Goal: Navigation & Orientation: Find specific page/section

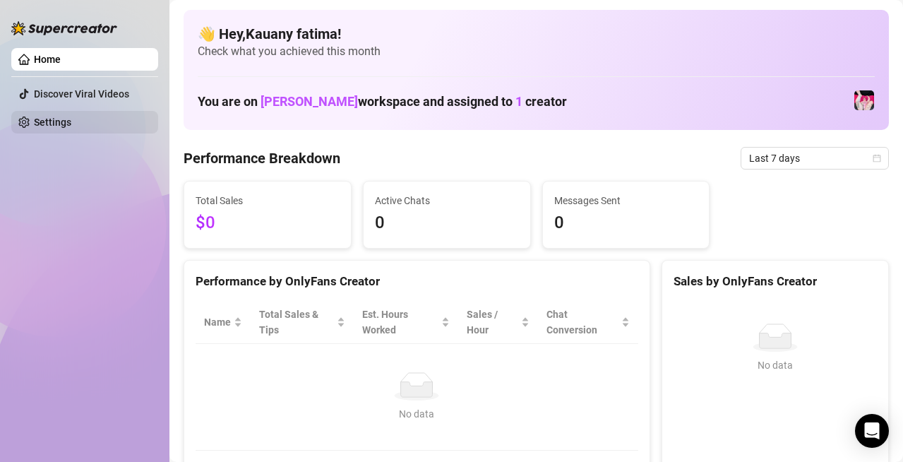
click at [61, 119] on link "Settings" at bounding box center [52, 122] width 37 height 11
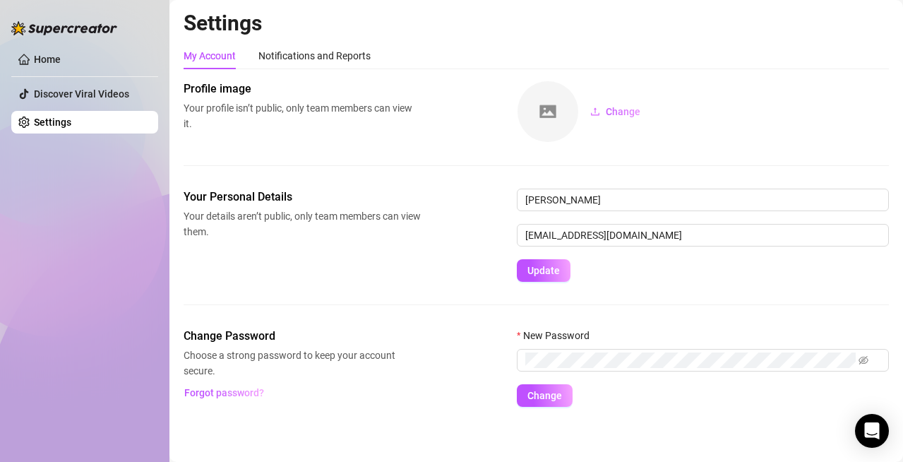
scroll to position [5, 0]
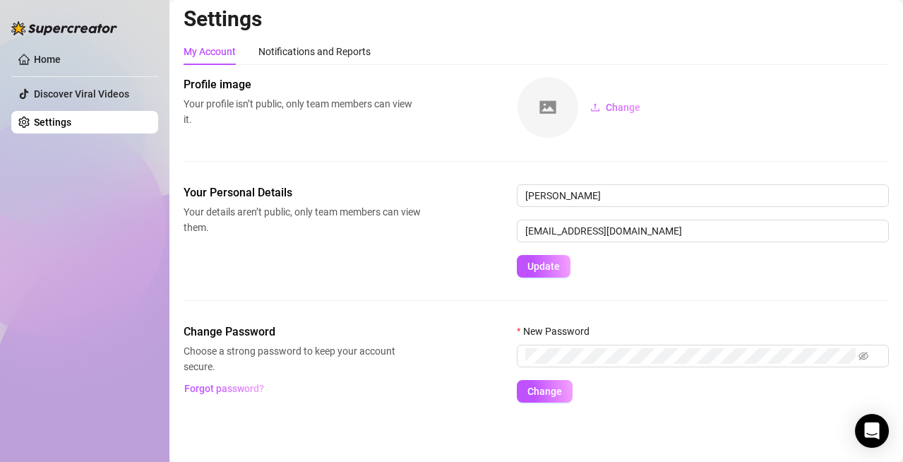
click at [783, 100] on div "Change" at bounding box center [703, 107] width 372 height 62
click at [116, 41] on div at bounding box center [64, 21] width 106 height 42
click at [61, 54] on link "Home" at bounding box center [47, 59] width 27 height 11
